Goal: Information Seeking & Learning: Learn about a topic

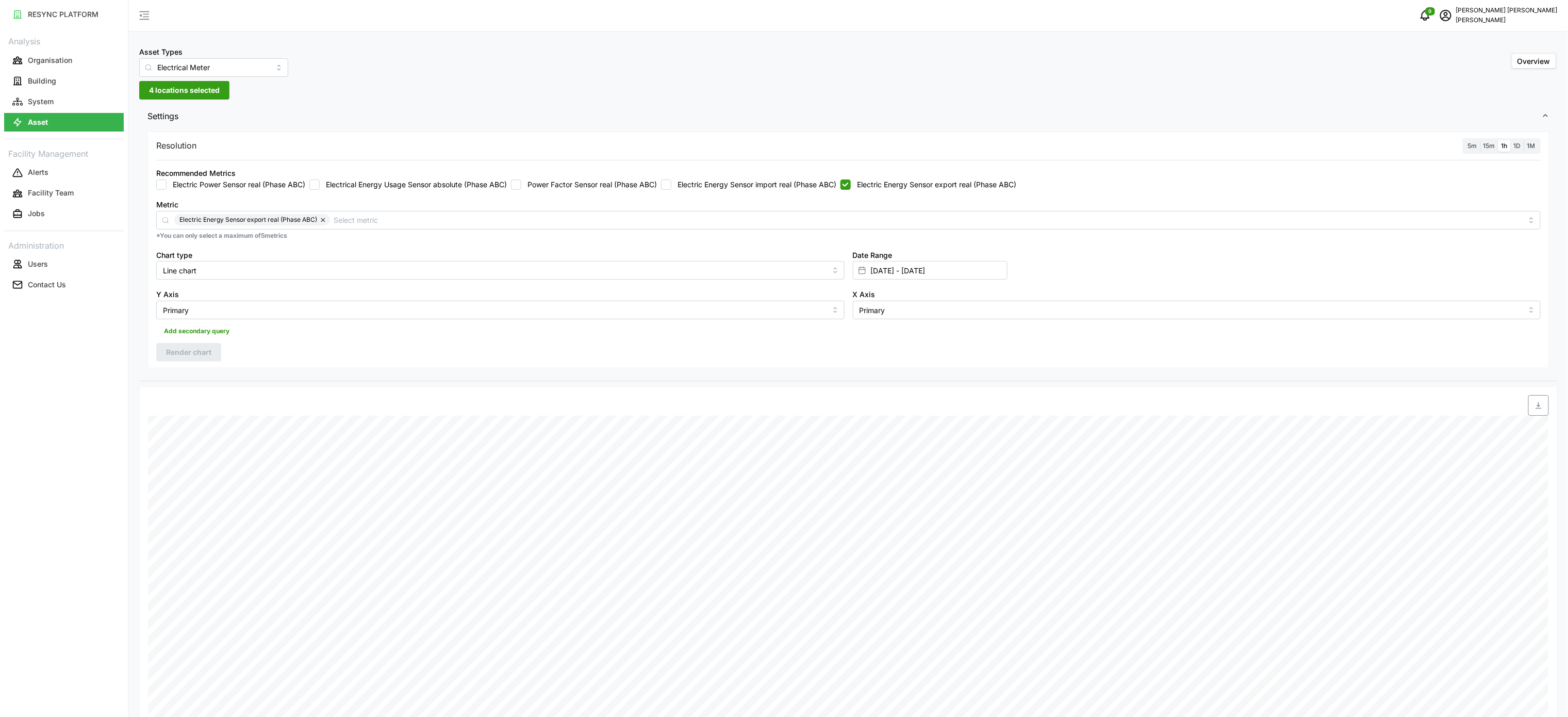
click at [851, 187] on input "Electric Energy Sensor export real (Phase ABC)" at bounding box center [845, 185] width 11 height 11
checkbox input "false"
click at [785, 180] on label "Electric Energy Sensor import real (Phase ABC)" at bounding box center [754, 185] width 165 height 11
click at [672, 180] on input "Electric Energy Sensor import real (Phase ABC)" at bounding box center [666, 185] width 11 height 11
checkbox input "true"
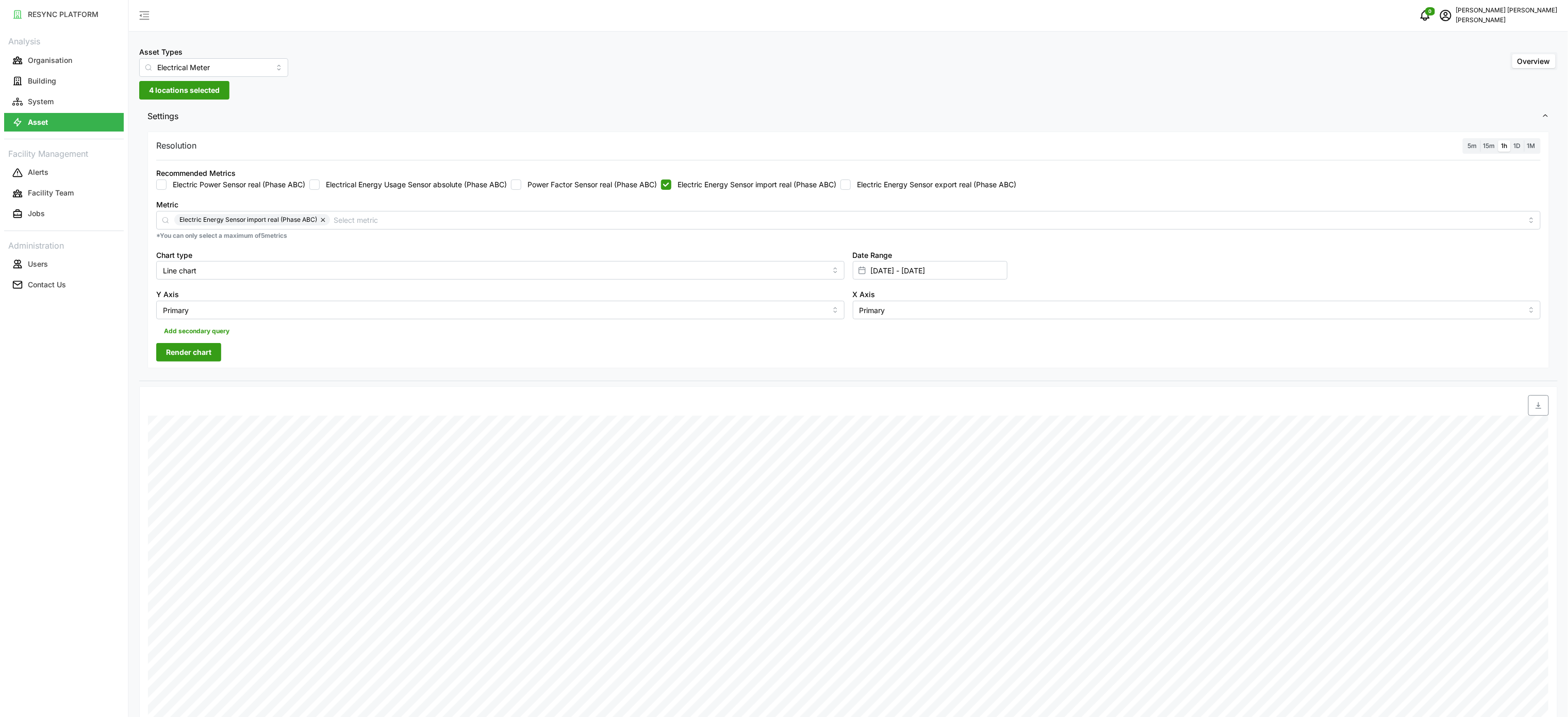
click at [213, 352] on button "Render chart" at bounding box center [189, 352] width 65 height 19
click at [933, 269] on input "10 Sep 2025 - 10 Sep 2025" at bounding box center [930, 270] width 155 height 19
click at [937, 390] on button "11" at bounding box center [932, 394] width 19 height 19
type input "10 Sep 2025 - 11 Sep 2025"
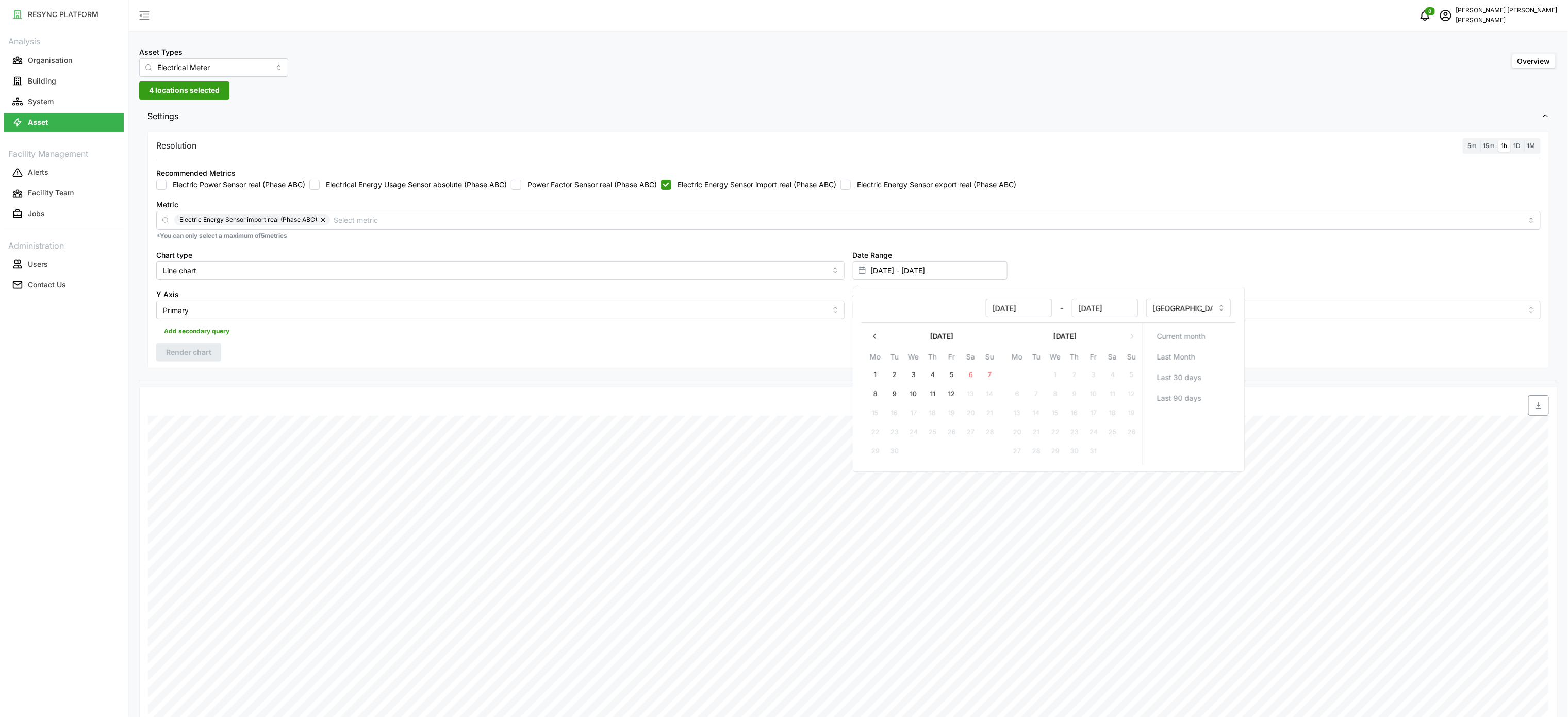
type input "11 Sep 2025"
click at [937, 390] on button "11" at bounding box center [932, 394] width 19 height 19
type input "[DATE] - [DATE]"
type input "11 Sep 2025"
click at [807, 396] on div at bounding box center [1024, 405] width 1057 height 29
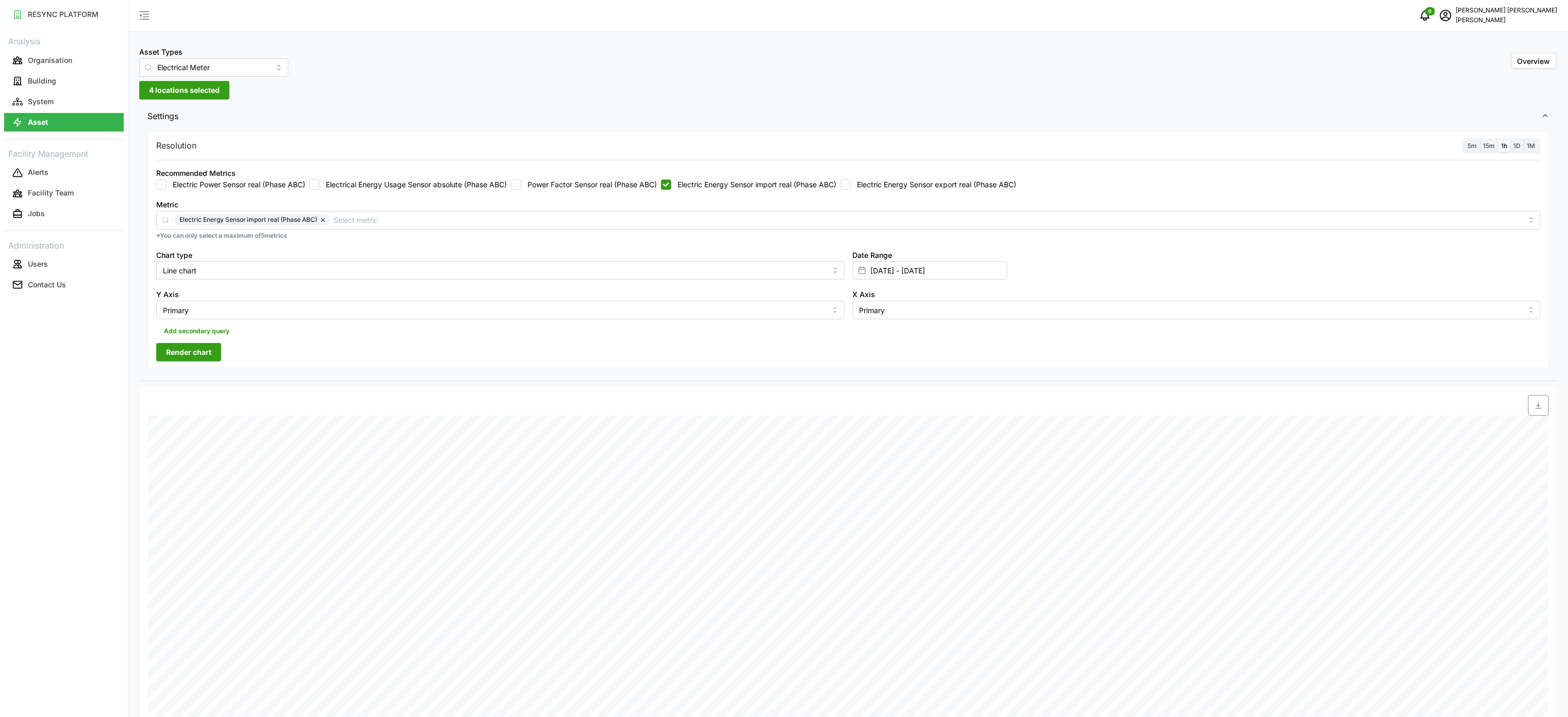
click at [212, 354] on span "Render chart" at bounding box center [189, 352] width 45 height 17
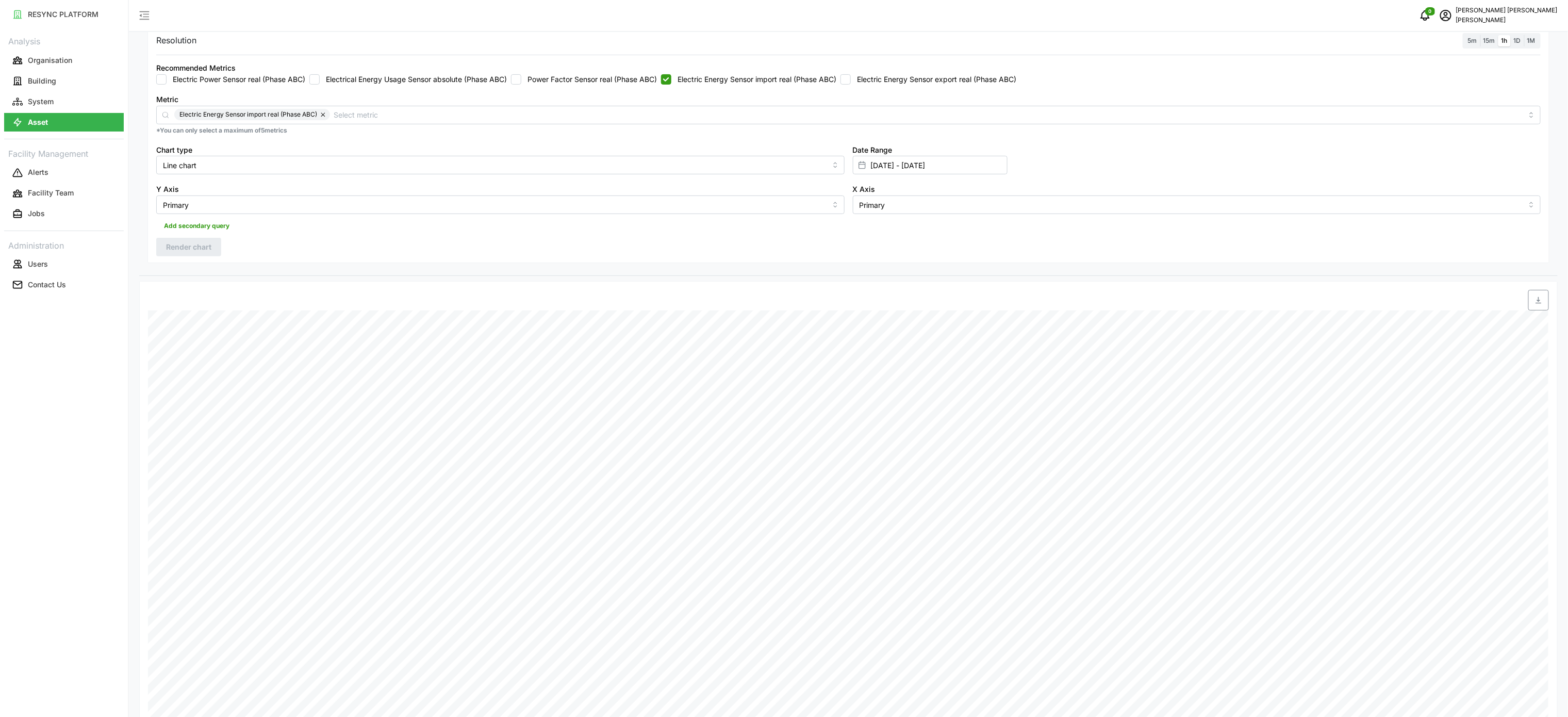
scroll to position [103, 0]
click at [1533, 302] on span "button" at bounding box center [1539, 302] width 20 height 20
click at [796, 87] on label "Electric Energy Sensor import real (Phase ABC)" at bounding box center [754, 82] width 165 height 11
click at [672, 87] on input "Electric Energy Sensor import real (Phase ABC)" at bounding box center [666, 82] width 11 height 11
checkbox input "false"
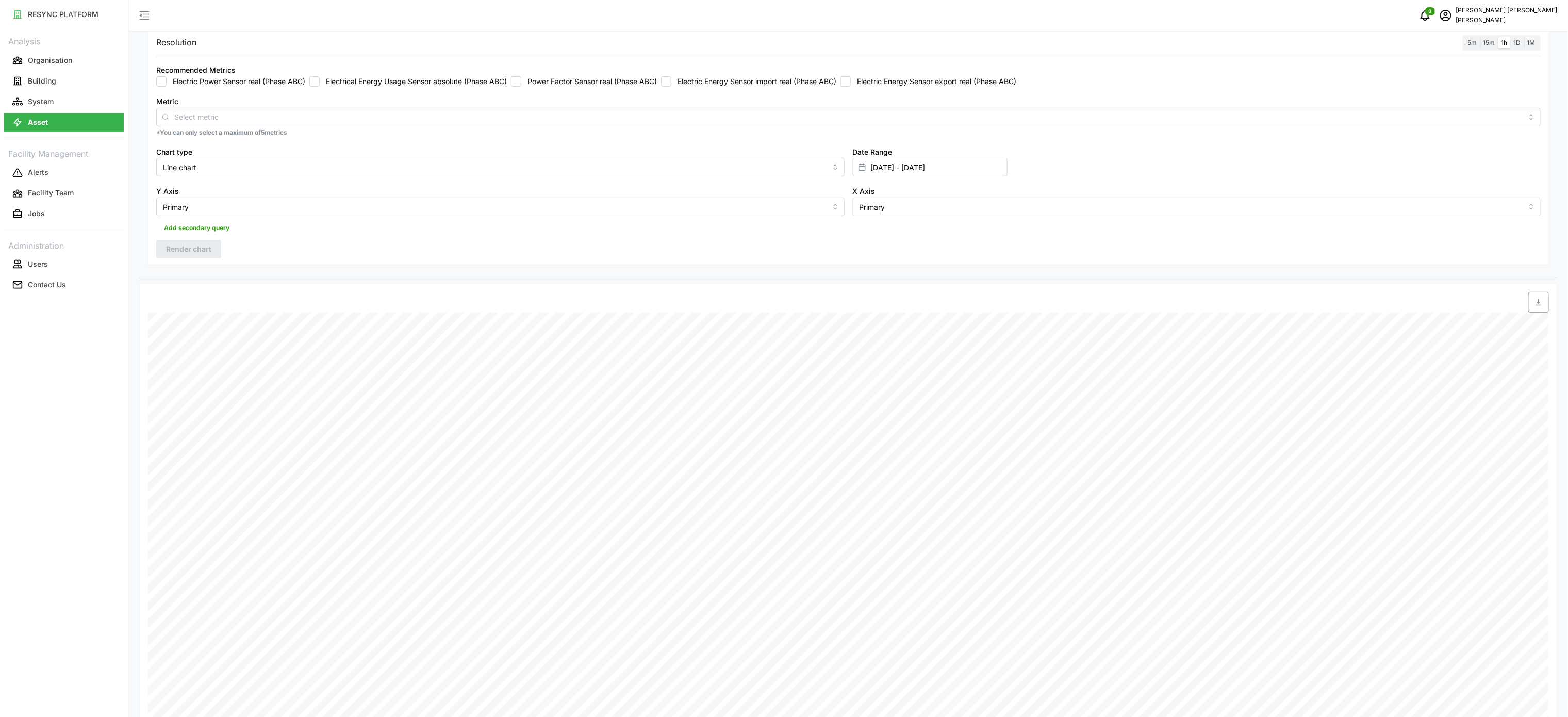
click at [892, 81] on label "Electric Energy Sensor export real (Phase ABC)" at bounding box center [934, 82] width 166 height 11
click at [851, 81] on input "Electric Energy Sensor export real (Phase ABC)" at bounding box center [845, 82] width 11 height 11
checkbox input "true"
click at [209, 246] on span "Render chart" at bounding box center [189, 249] width 45 height 17
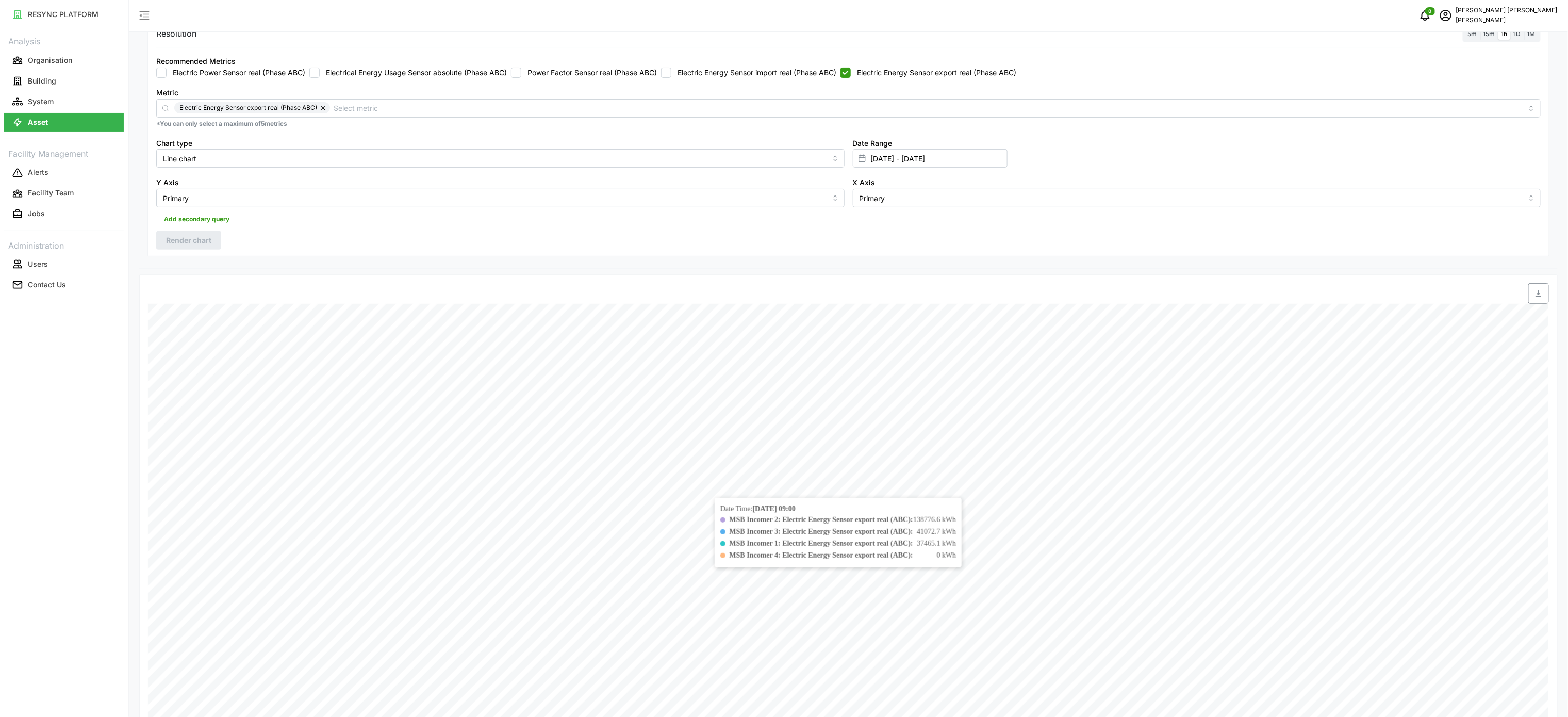
scroll to position [335, 0]
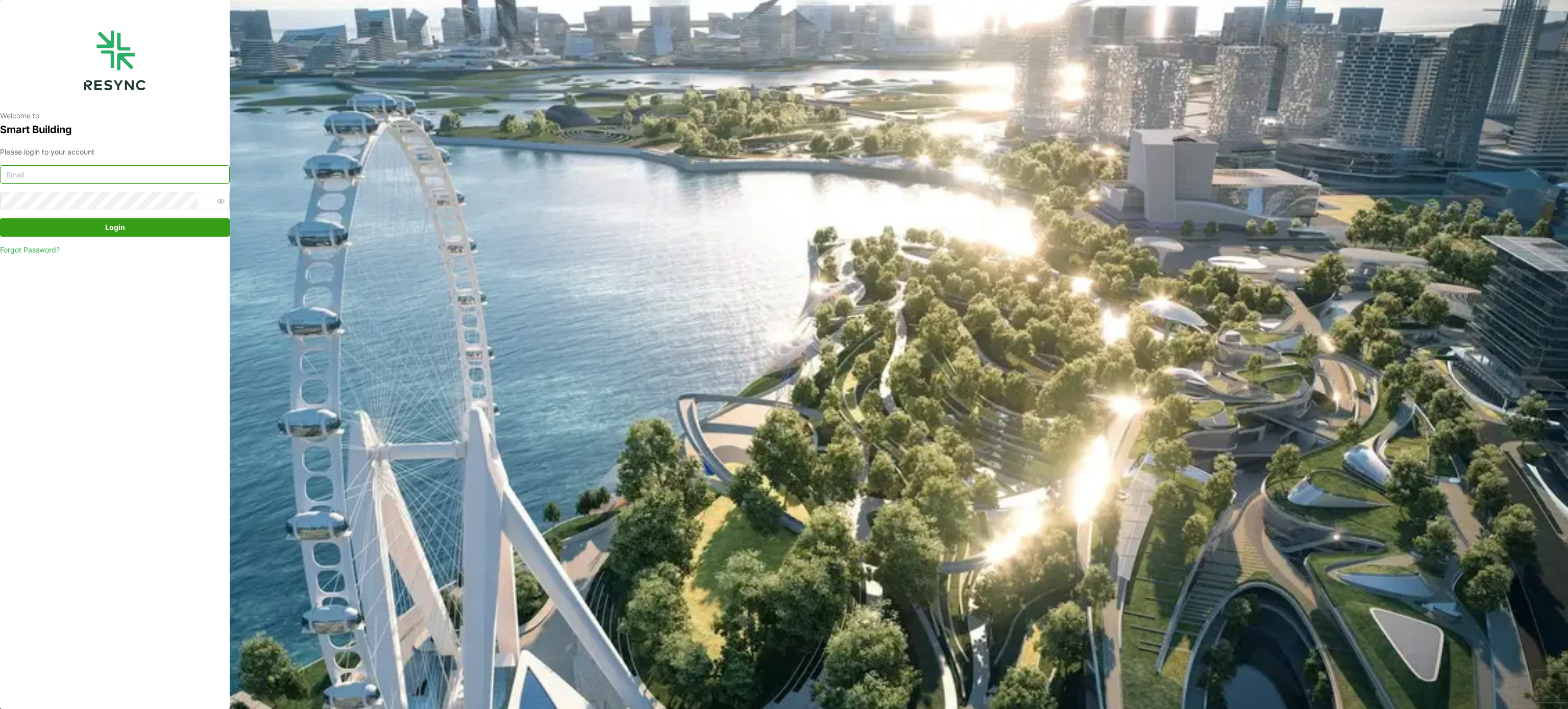
type input "murugesan.saravana@chuanlimengineering.com"
click at [139, 226] on span "Login" at bounding box center [115, 227] width 210 height 17
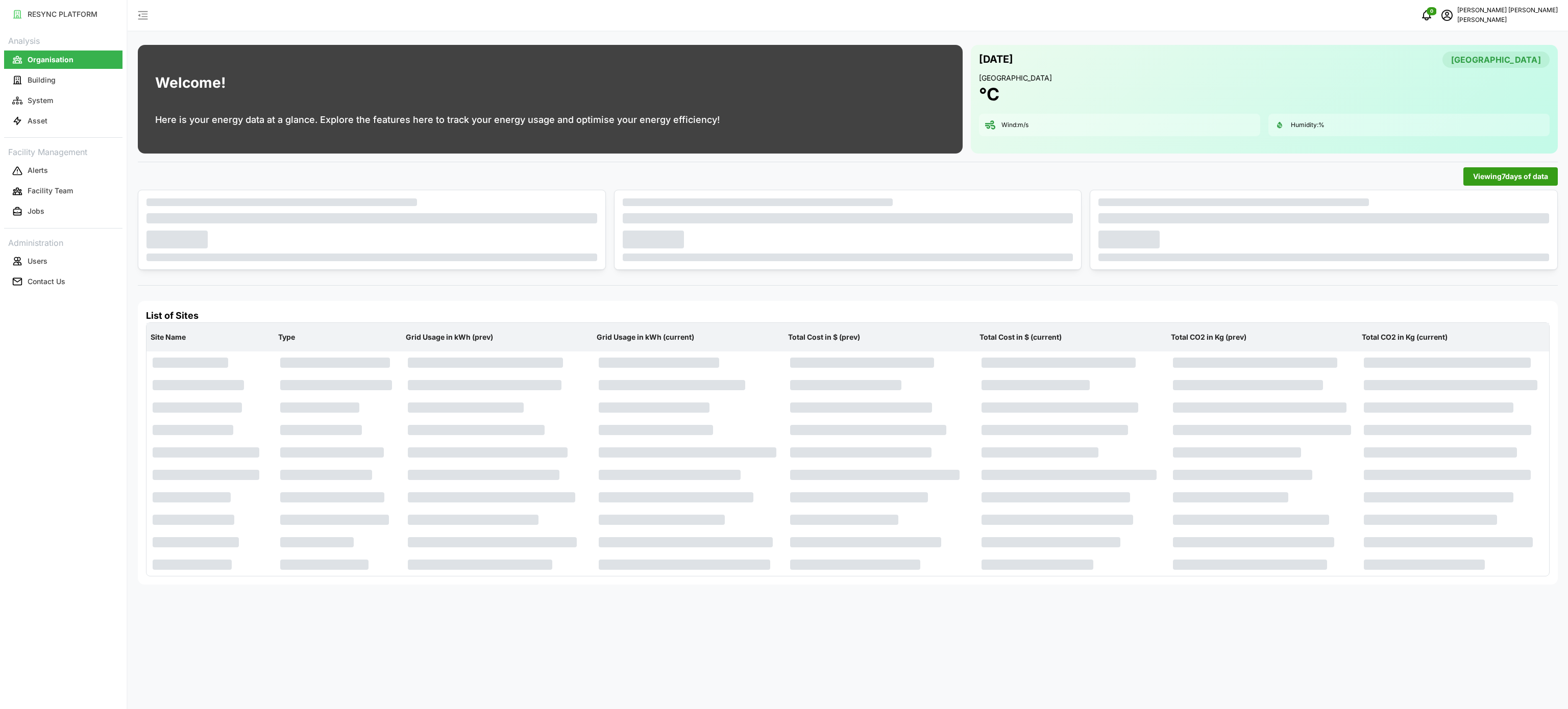
click at [1095, 133] on div "Wind: m/s" at bounding box center [1119, 126] width 281 height 23
click at [38, 113] on button "Asset" at bounding box center [63, 121] width 118 height 19
click at [34, 117] on p "Asset" at bounding box center [38, 121] width 20 height 11
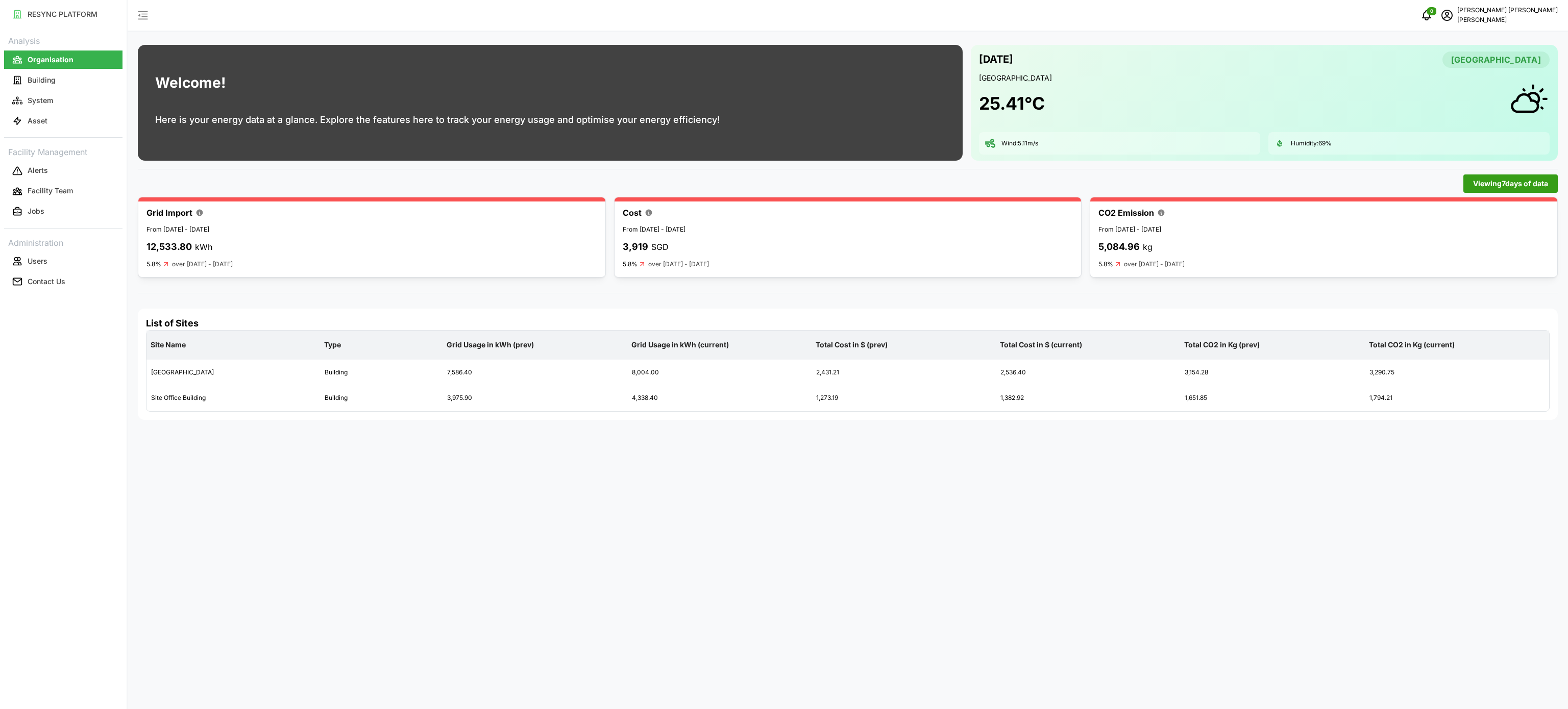
click at [927, 21] on div "0 [PERSON_NAME] [PERSON_NAME]" at bounding box center [847, 15] width 1440 height 32
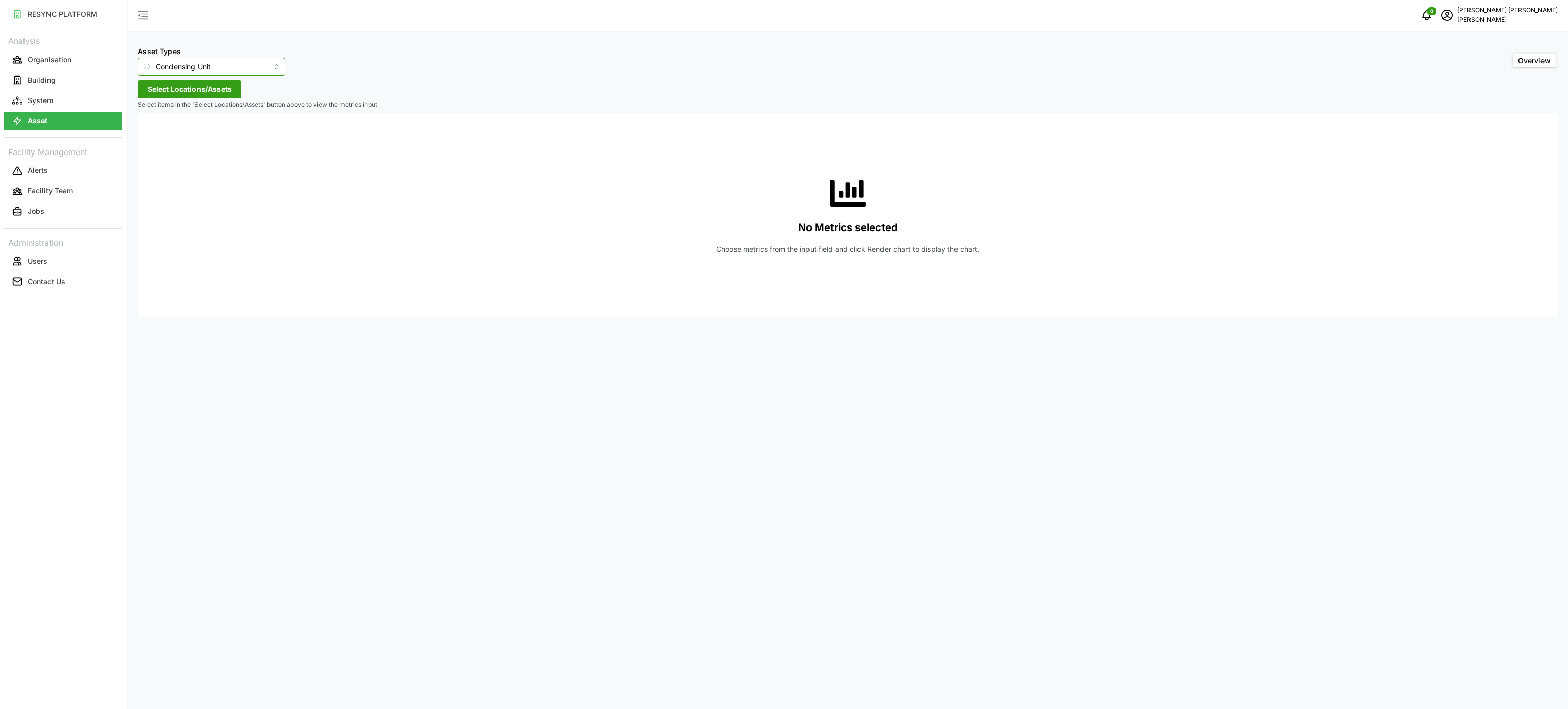
click at [258, 72] on input "Condensing Unit" at bounding box center [211, 67] width 148 height 19
click at [184, 130] on span "Electrical Meter" at bounding box center [171, 126] width 52 height 11
type input "Electrical Meter"
click at [214, 92] on span "Select Locations/Assets" at bounding box center [189, 89] width 84 height 17
click at [149, 135] on icon at bounding box center [151, 135] width 8 height 8
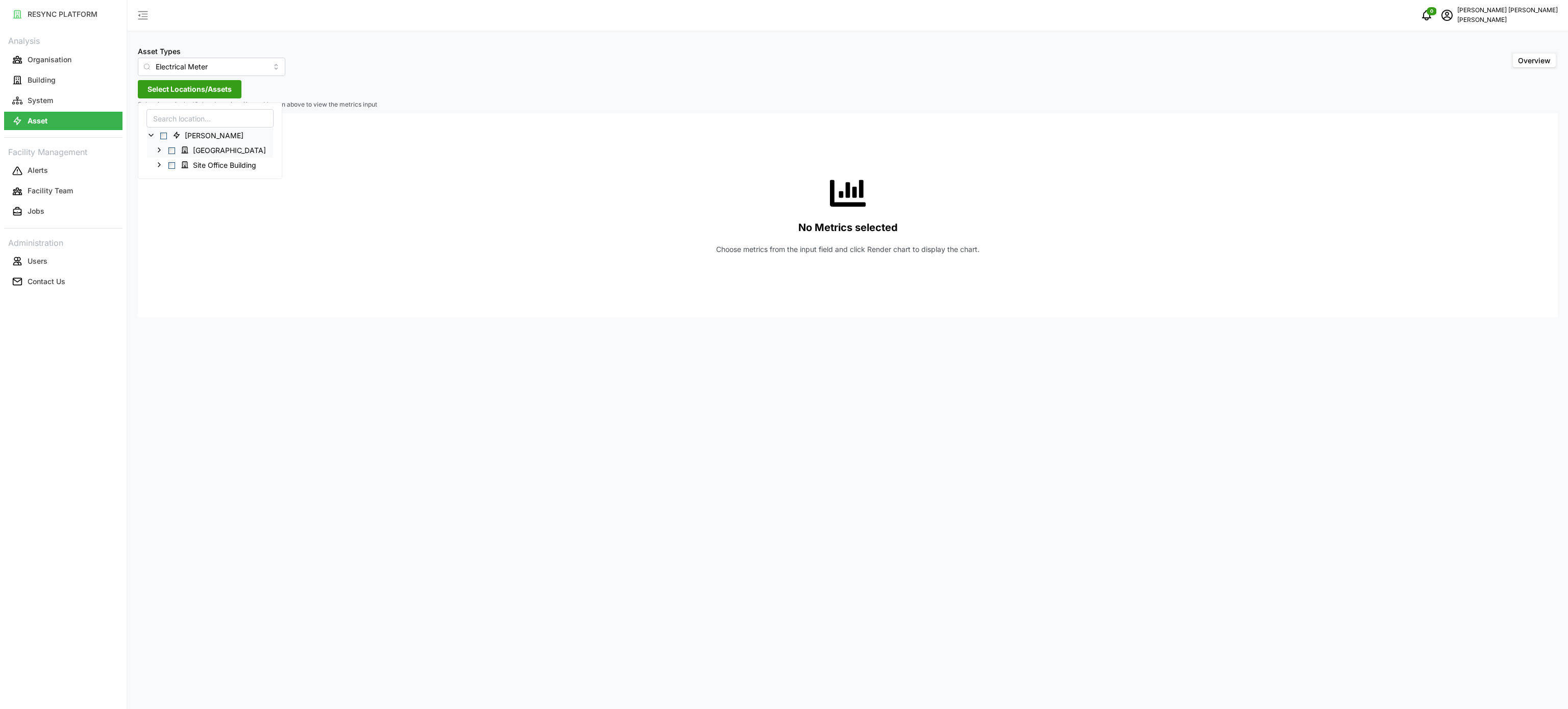
click at [160, 149] on icon at bounding box center [159, 150] width 8 height 8
click at [154, 151] on div "[GEOGRAPHIC_DATA]" at bounding box center [231, 150] width 168 height 15
click at [162, 148] on icon at bounding box center [159, 150] width 8 height 8
click at [161, 166] on icon at bounding box center [159, 165] width 8 height 8
click at [166, 177] on icon at bounding box center [167, 179] width 8 height 8
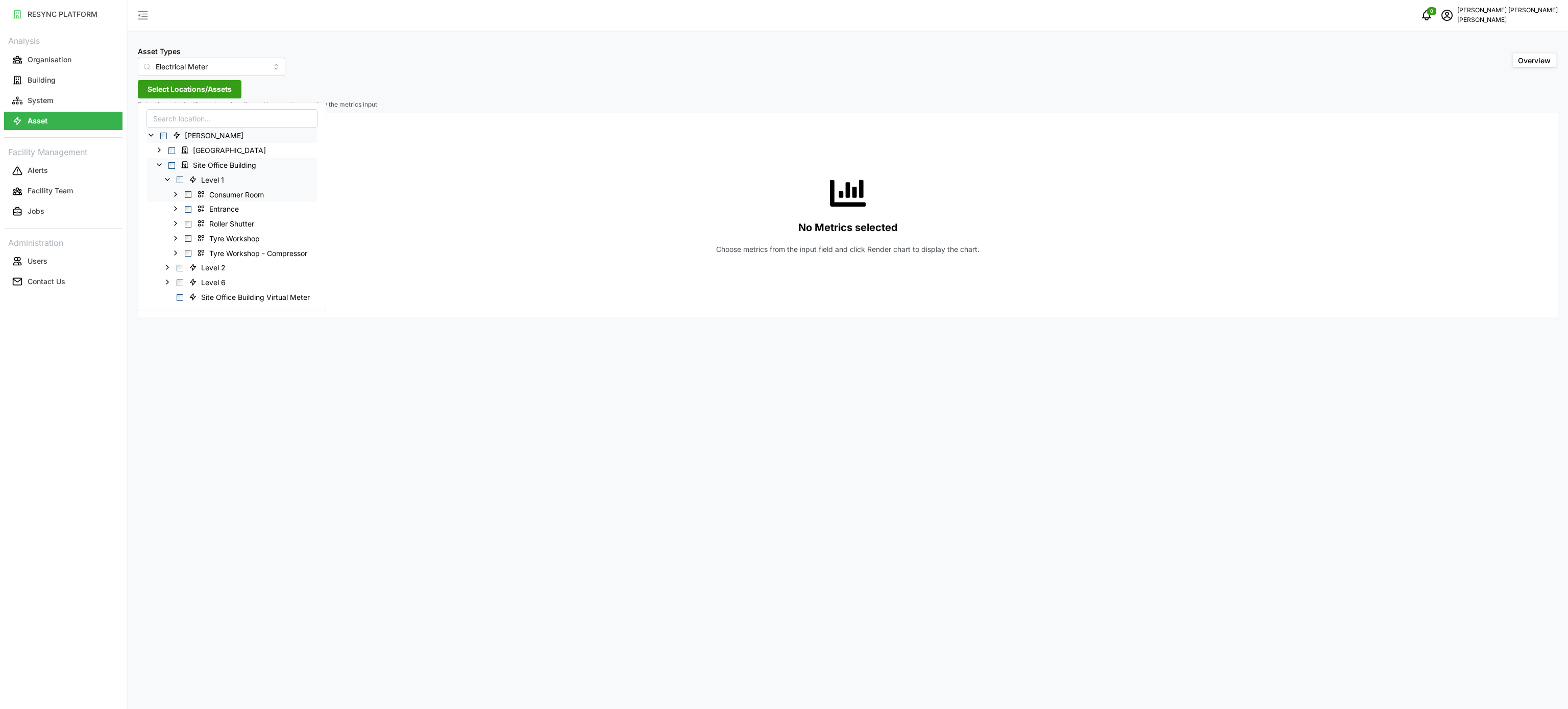
click at [174, 195] on icon at bounding box center [175, 194] width 8 height 8
click at [183, 239] on icon at bounding box center [183, 238] width 8 height 8
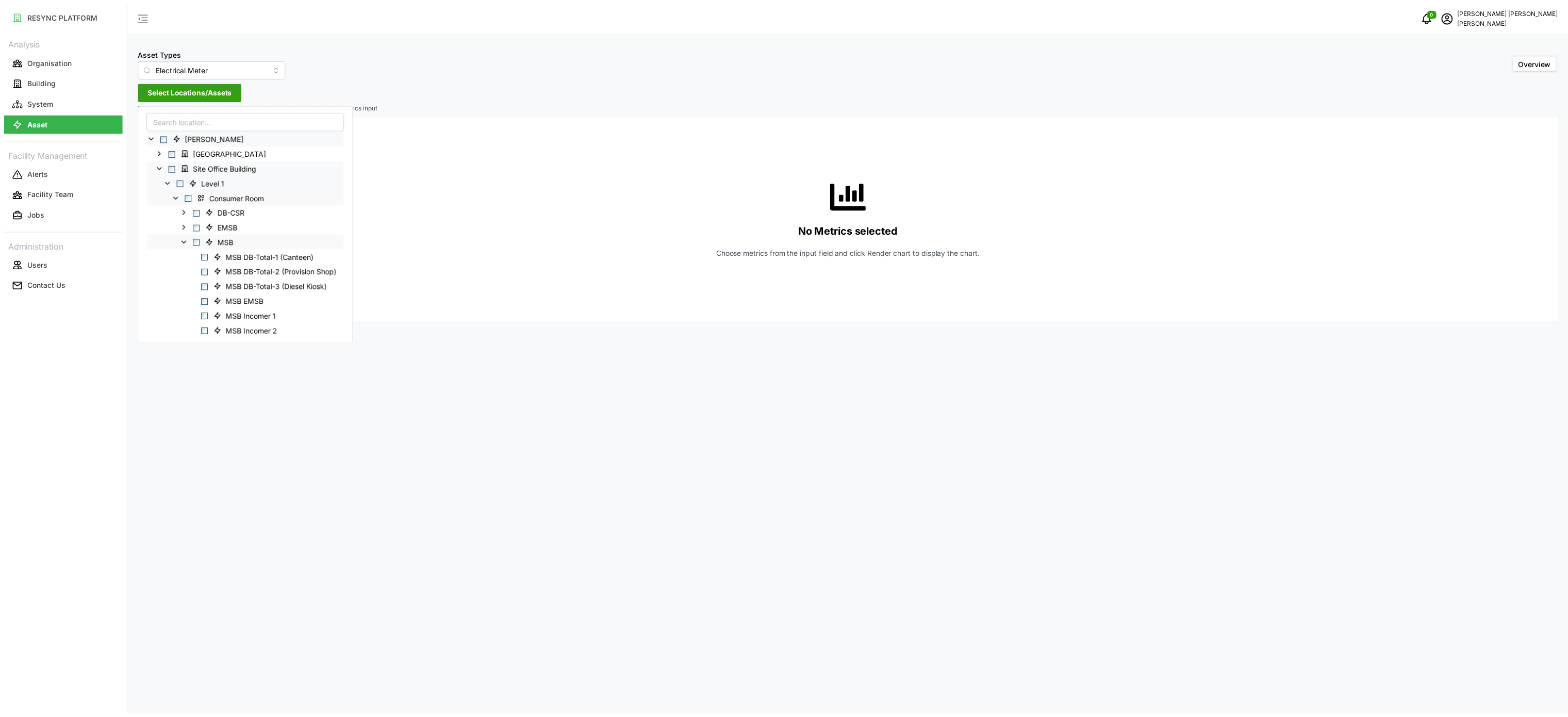
scroll to position [103, 0]
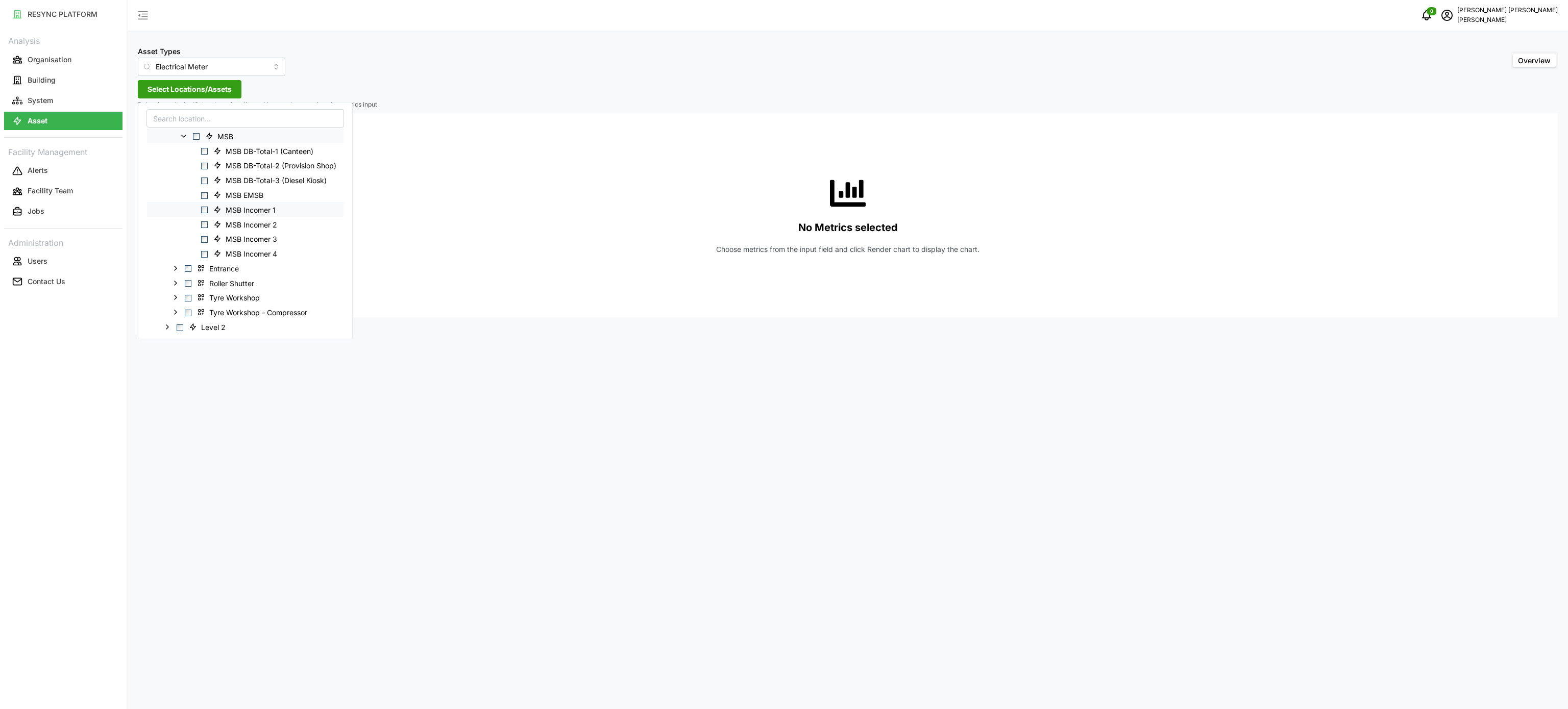
click at [204, 211] on span "Select MSB Incomer 1" at bounding box center [205, 209] width 7 height 7
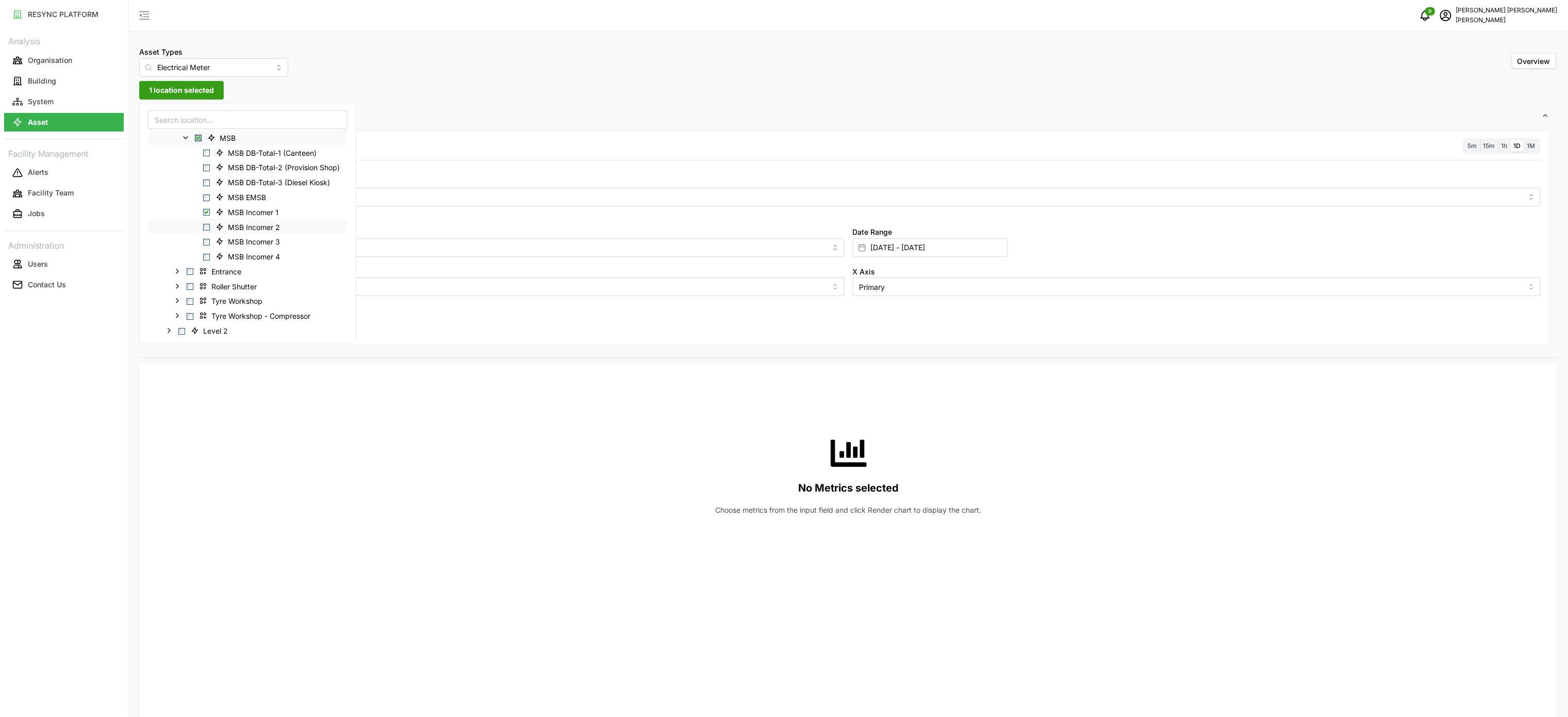
click at [206, 229] on span "Select MSB Incomer 2" at bounding box center [207, 227] width 7 height 7
click at [206, 240] on span "Select MSB Incomer 3" at bounding box center [207, 242] width 7 height 7
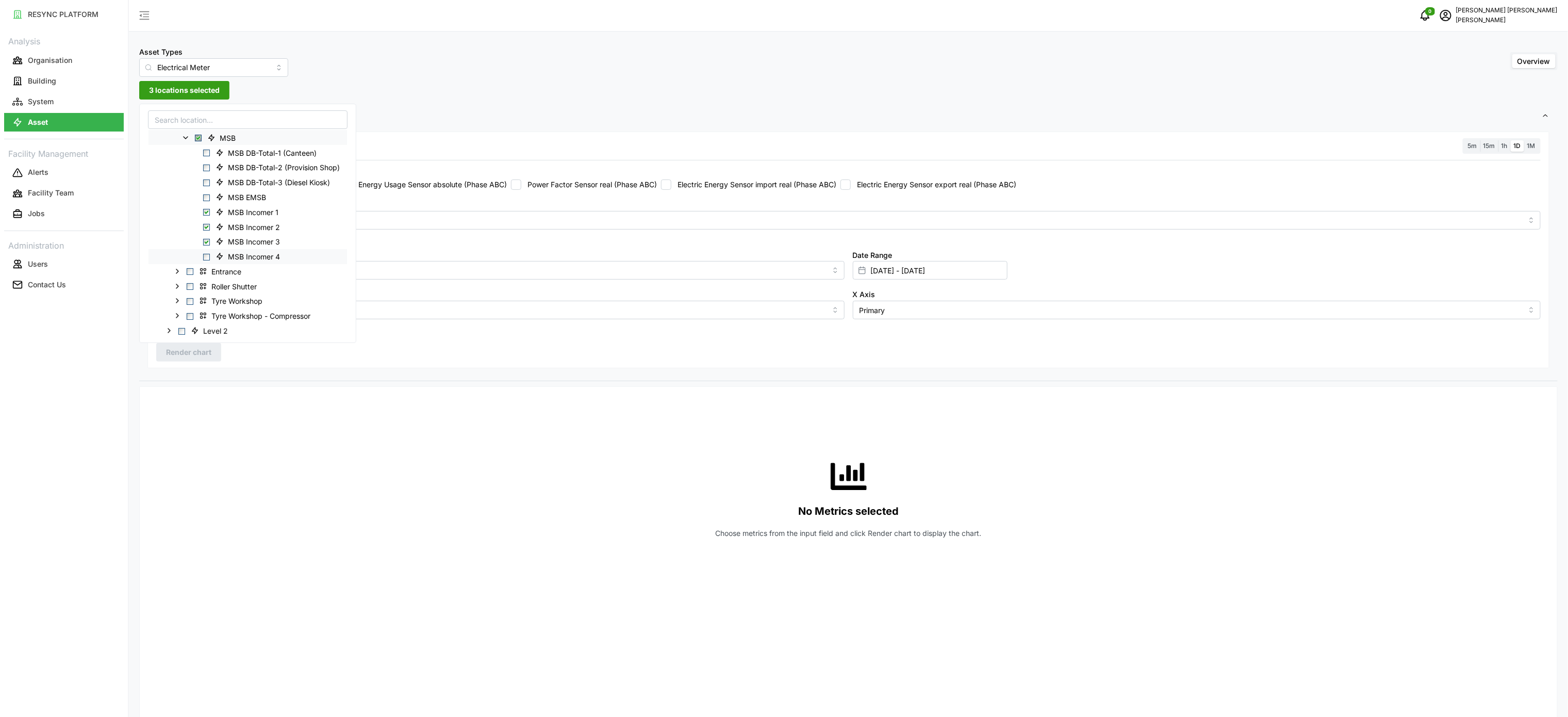
click at [206, 256] on span "Select MSB Incomer 4" at bounding box center [207, 257] width 7 height 7
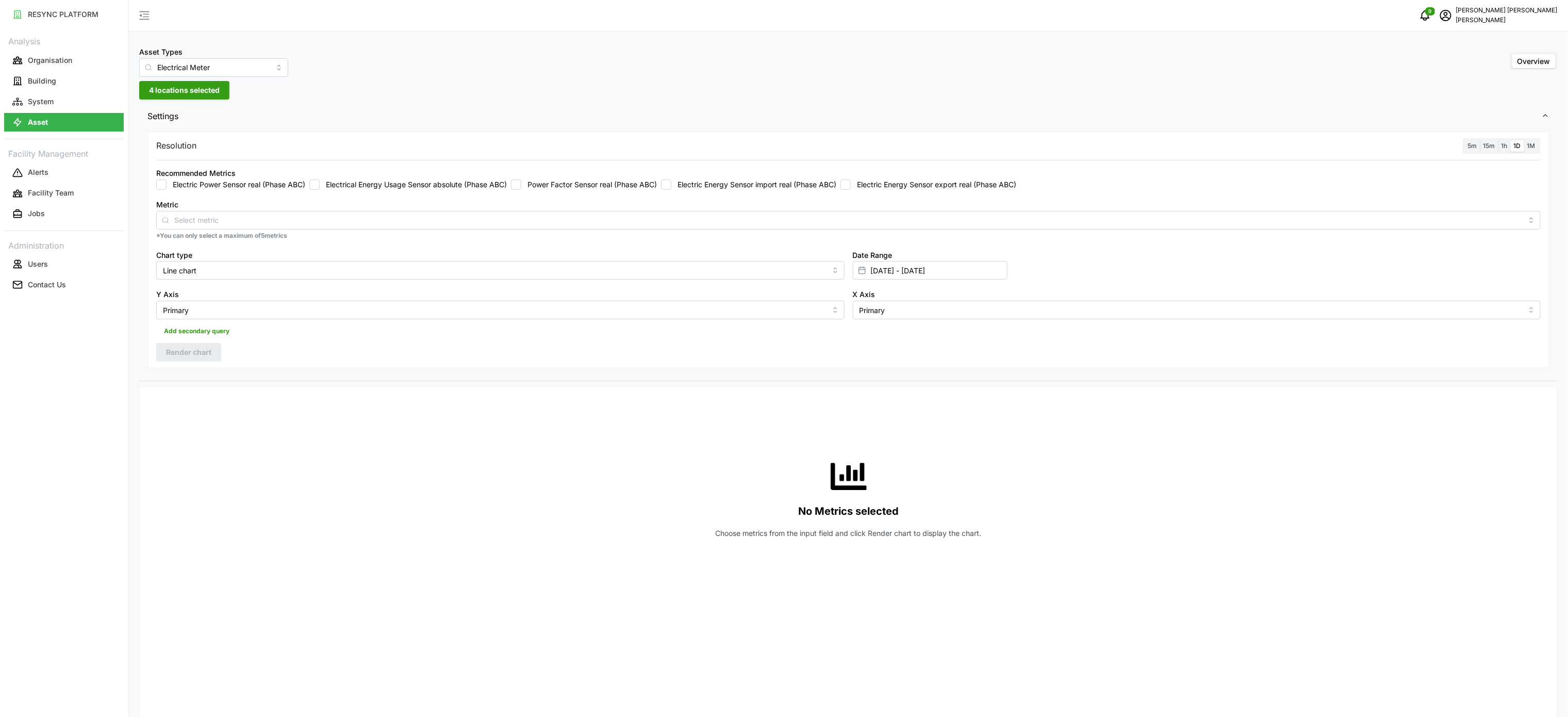
click at [374, 437] on div "No Metrics selected Choose metrics from the input field and click Render chart …" at bounding box center [849, 498] width 1385 height 206
click at [729, 192] on div "Recommended Metrics Electric Power Sensor real (Phase ABC) Electrical Energy Us…" at bounding box center [849, 178] width 1393 height 31
click at [681, 187] on label "Electric Energy Sensor import real (Phase ABC)" at bounding box center [754, 185] width 165 height 11
click at [672, 187] on input "Electric Energy Sensor import real (Phase ABC)" at bounding box center [666, 185] width 11 height 11
click at [197, 357] on span "Render chart" at bounding box center [189, 352] width 45 height 17
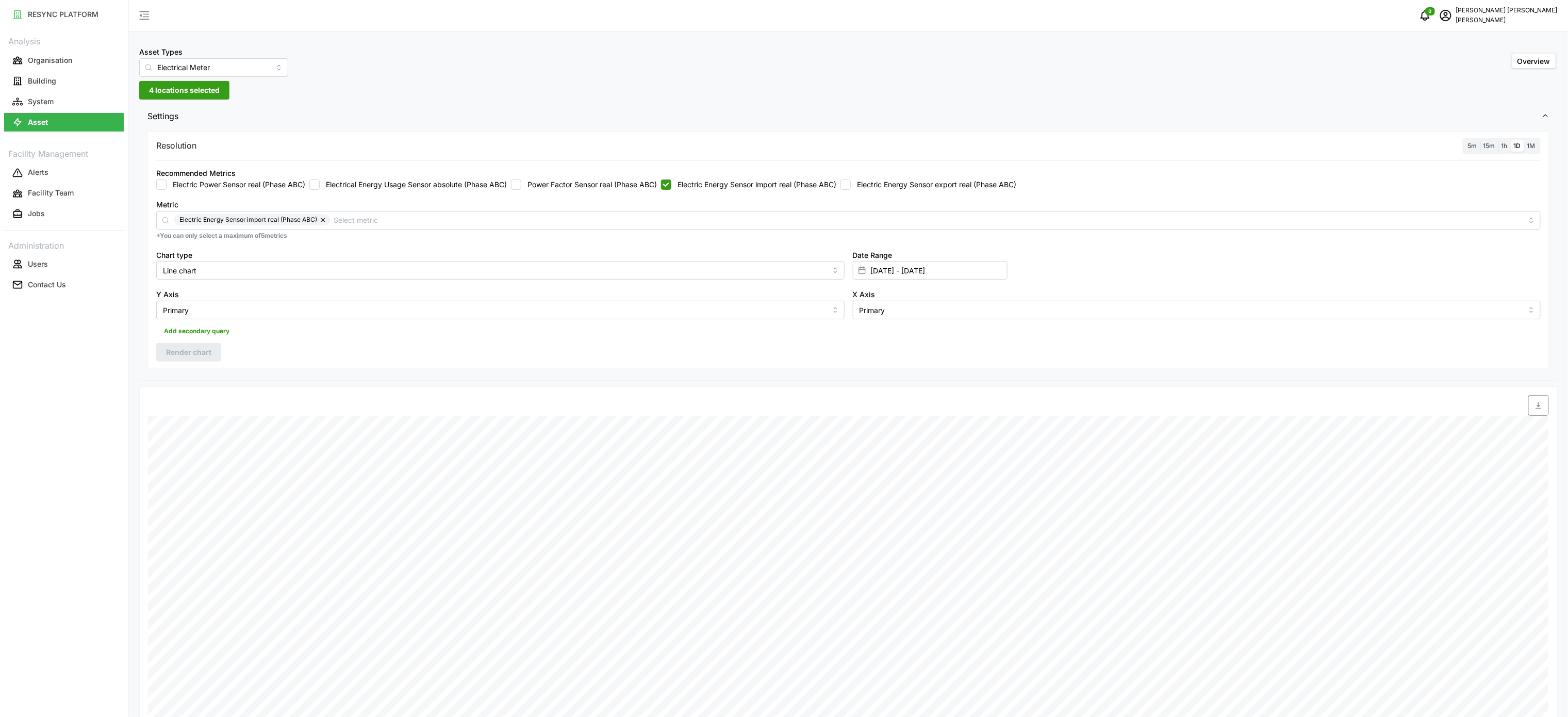
click at [1502, 148] on span "1h" at bounding box center [1505, 145] width 7 height 7
click at [1499, 140] on input "1h" at bounding box center [1499, 140] width 0 height 0
click at [194, 361] on button "Render chart" at bounding box center [189, 352] width 65 height 19
click at [1539, 403] on icon "button" at bounding box center [1539, 405] width 8 height 8
click at [984, 390] on div "Date Time: [DATE] 20:00 MSB Incomer 3: Electric Energy Sensor import real (ABC)…" at bounding box center [849, 712] width 1419 height 652
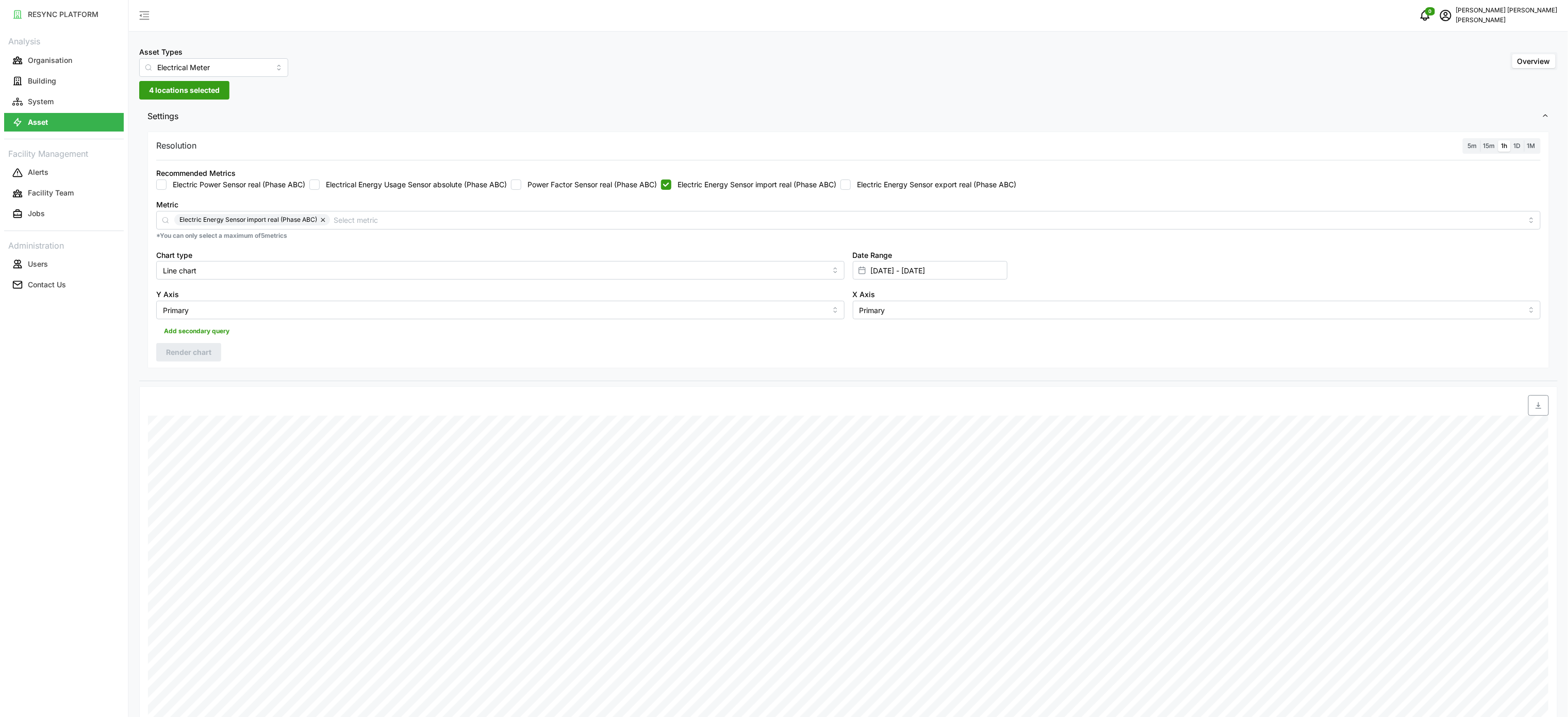
click at [770, 190] on label "Electric Energy Sensor import real (Phase ABC)" at bounding box center [754, 185] width 165 height 11
click at [672, 190] on input "Electric Energy Sensor import real (Phase ABC)" at bounding box center [666, 185] width 11 height 11
checkbox input "false"
click at [847, 188] on div "Electric Power Sensor real (Phase ABC) Electrical Energy Usage Sensor absolute …" at bounding box center [849, 185] width 1385 height 11
click at [862, 190] on label "Electric Energy Sensor export real (Phase ABC)" at bounding box center [934, 185] width 166 height 11
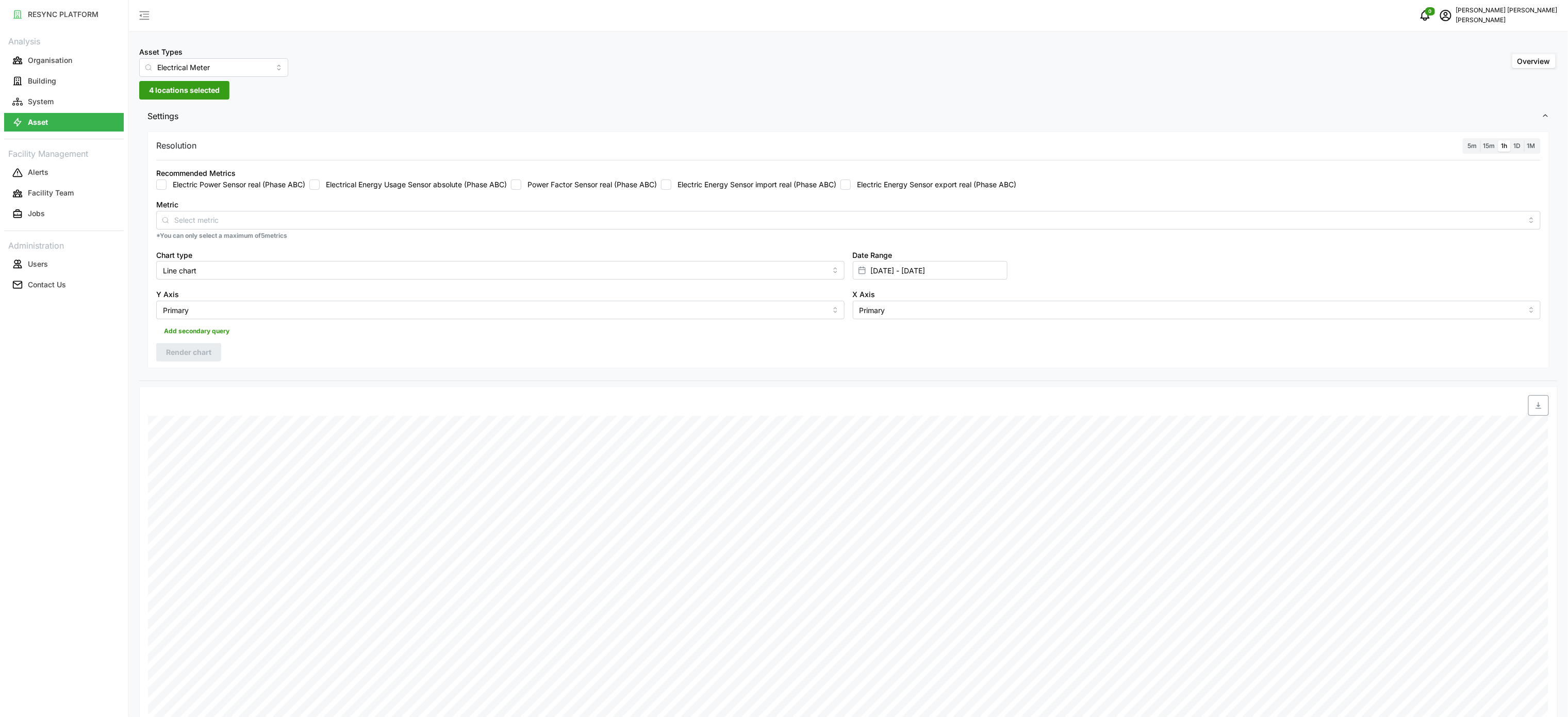
click at [851, 190] on input "Electric Energy Sensor export real (Phase ABC)" at bounding box center [845, 185] width 11 height 11
checkbox input "true"
click at [190, 357] on span "Render chart" at bounding box center [189, 352] width 45 height 17
click at [1531, 410] on span "button" at bounding box center [1539, 405] width 20 height 20
